Goal: Information Seeking & Learning: Learn about a topic

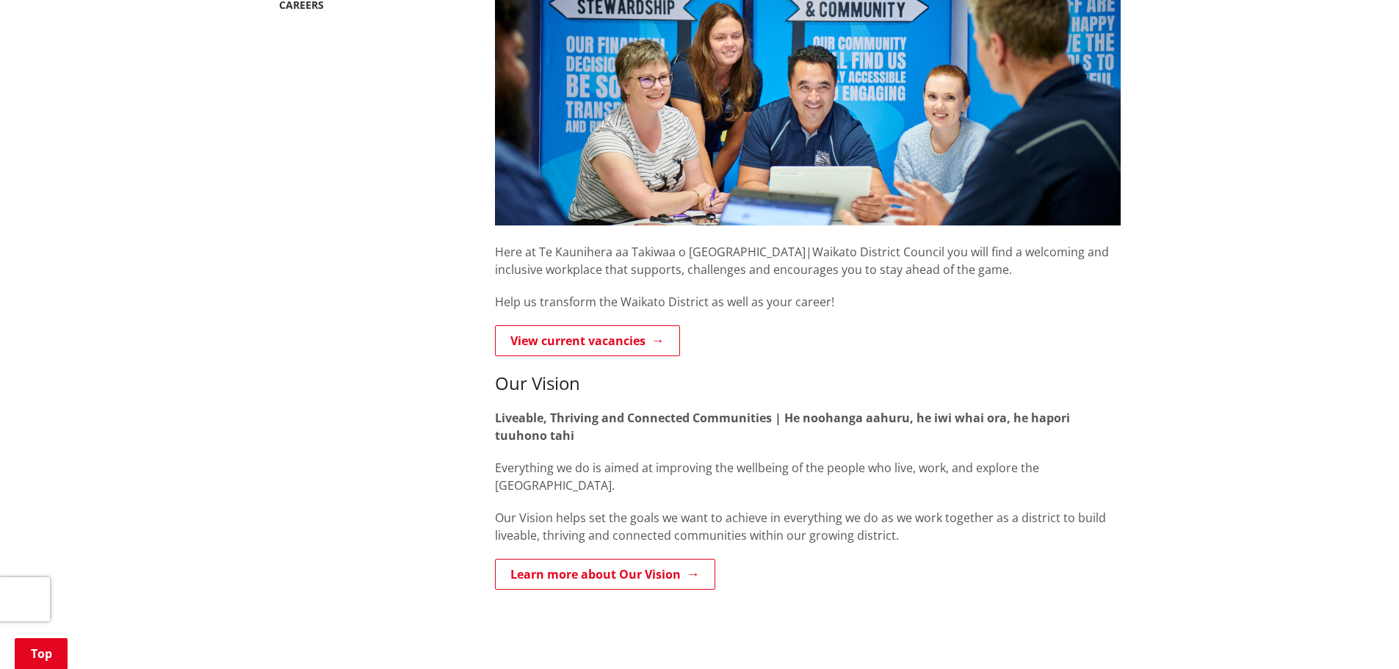
scroll to position [294, 0]
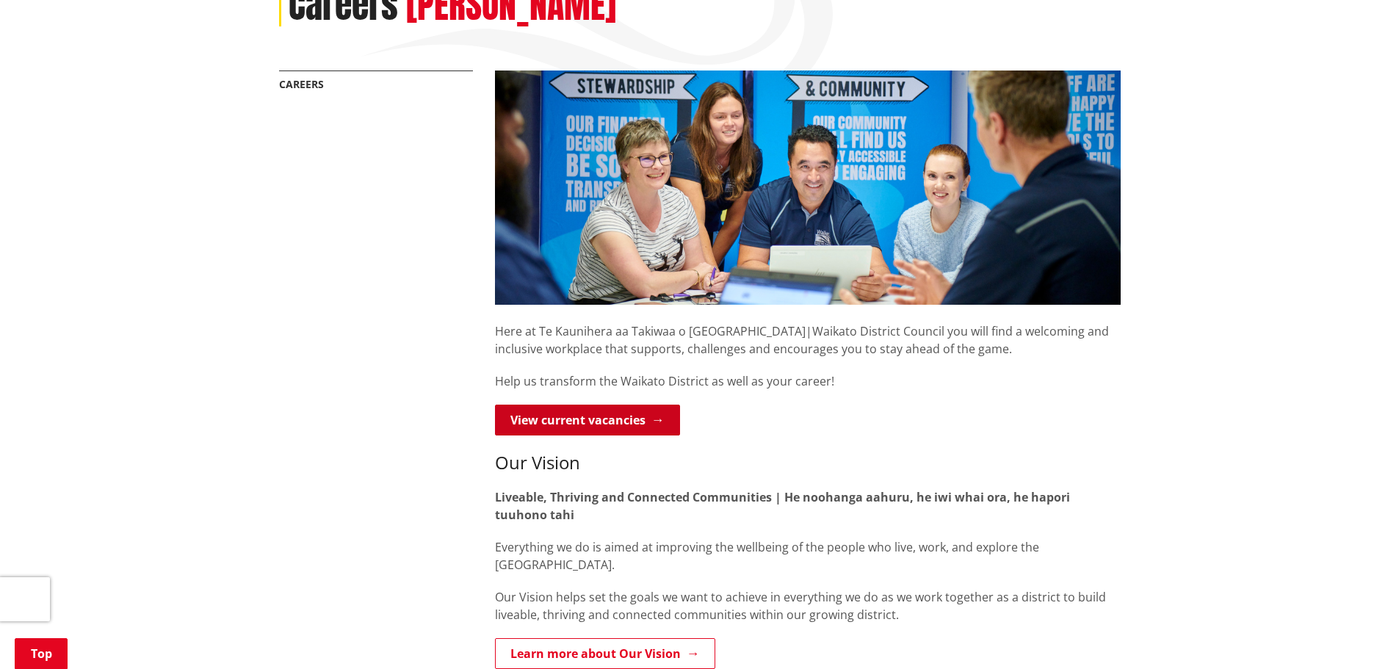
click at [605, 405] on link "View current vacancies" at bounding box center [587, 420] width 185 height 31
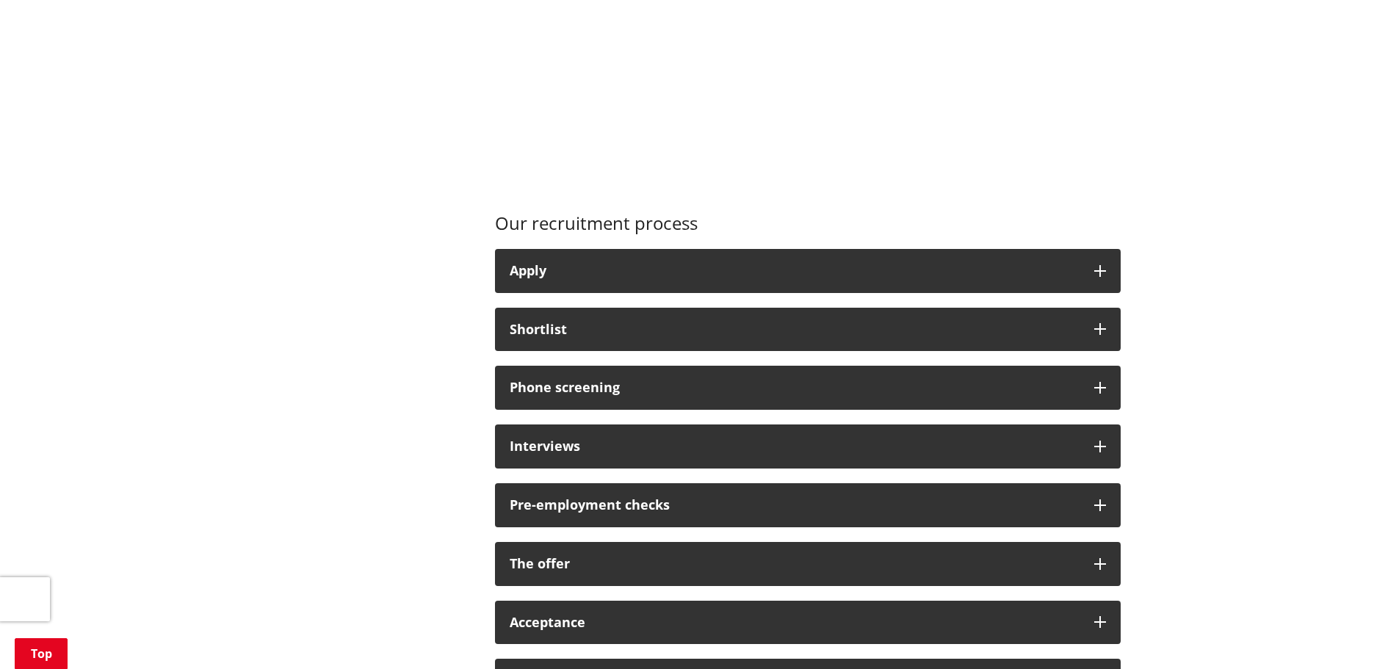
scroll to position [1028, 0]
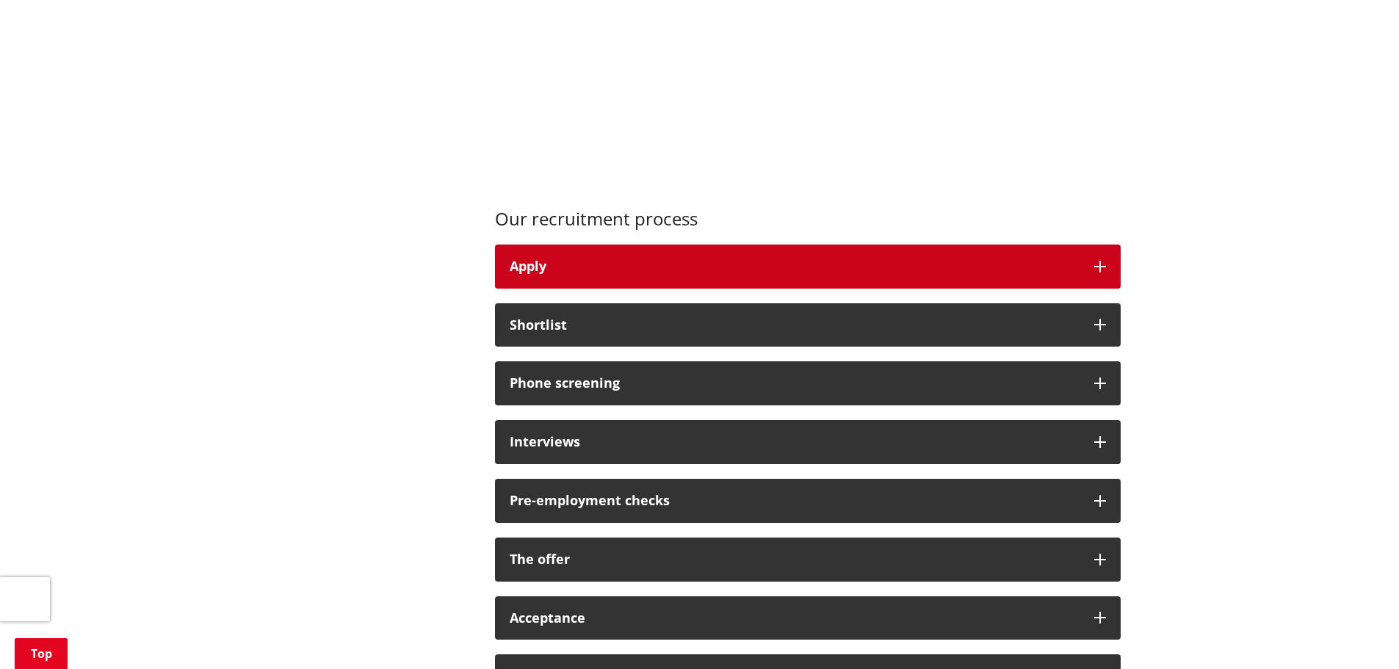
click at [695, 252] on button "Apply" at bounding box center [808, 267] width 626 height 44
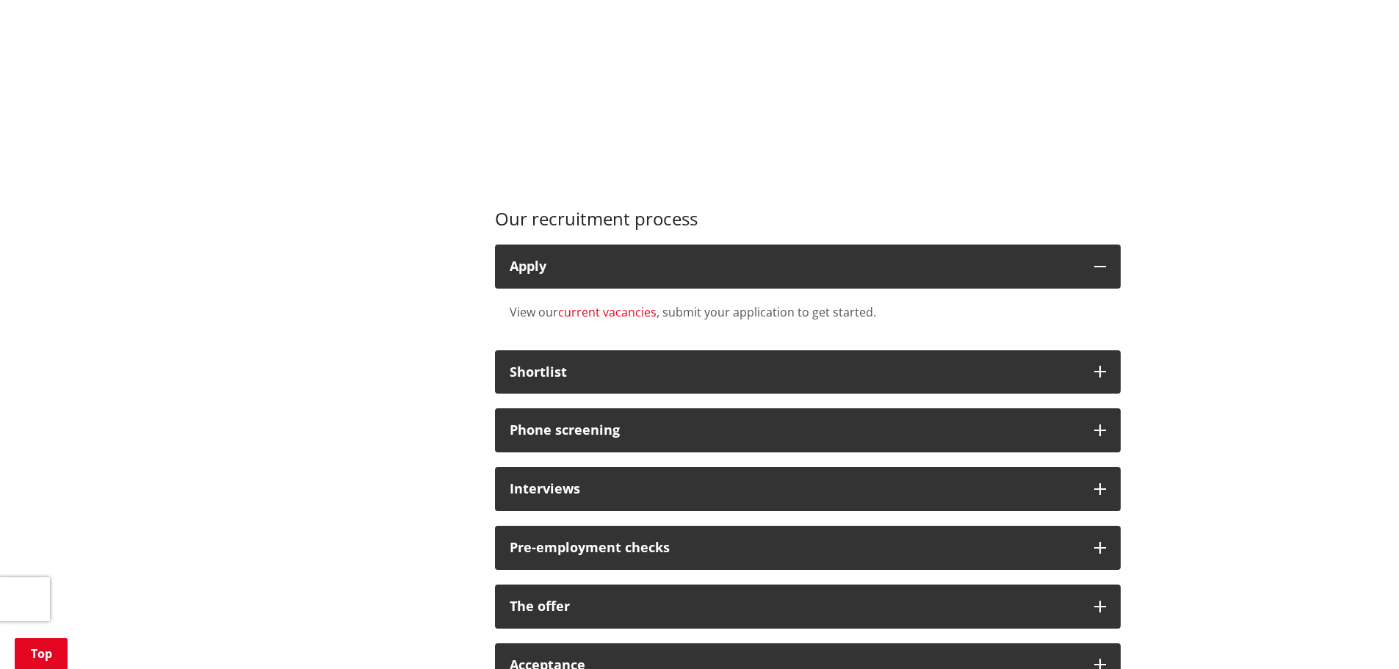
click at [626, 304] on link "current vacancies" at bounding box center [607, 312] width 98 height 16
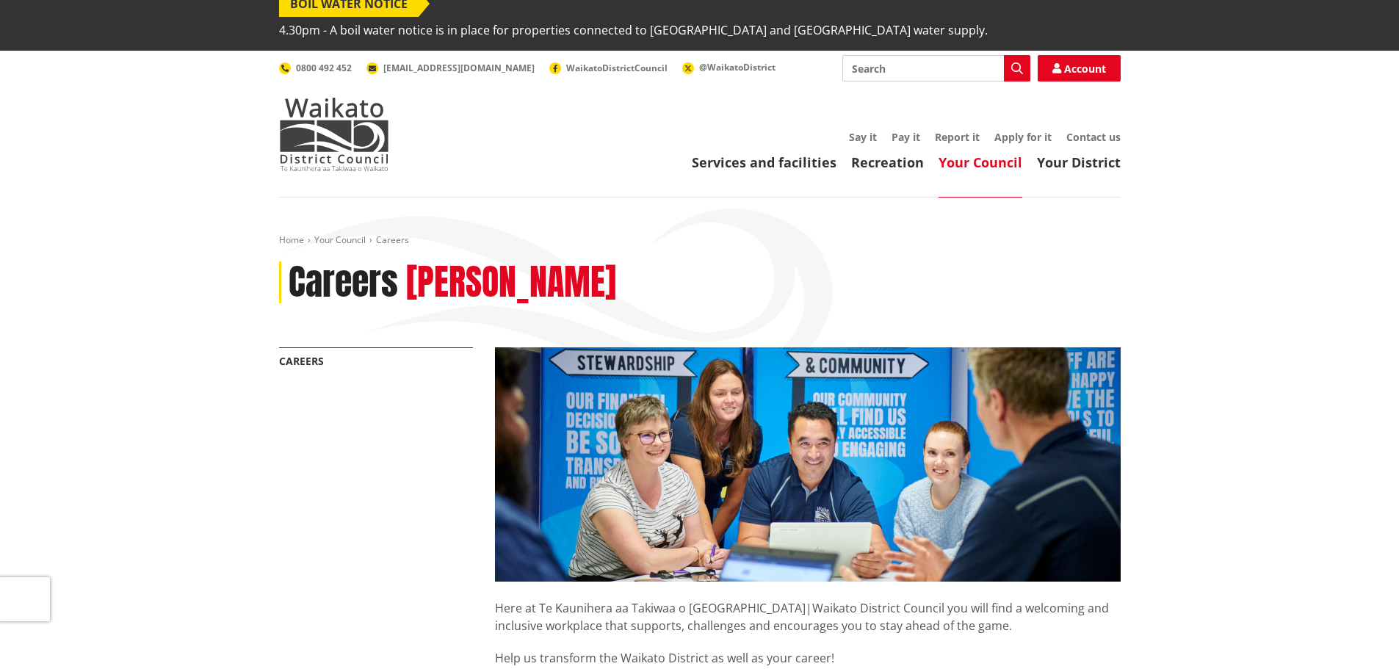
scroll to position [0, 0]
